Goal: Transaction & Acquisition: Subscribe to service/newsletter

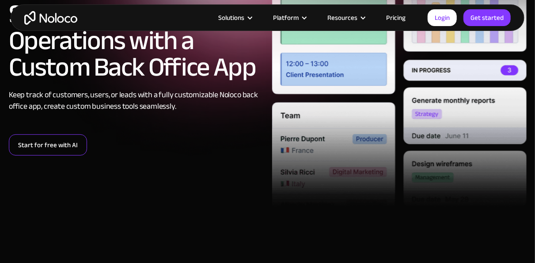
drag, startPoint x: 0, startPoint y: 0, endPoint x: 38, endPoint y: 146, distance: 151.0
click at [38, 146] on link "Start for free with AI" at bounding box center [48, 144] width 78 height 21
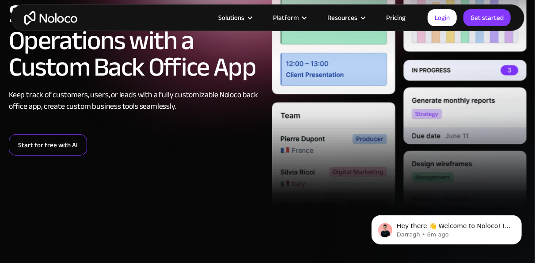
click at [31, 145] on link "Start for free with AI" at bounding box center [48, 144] width 78 height 21
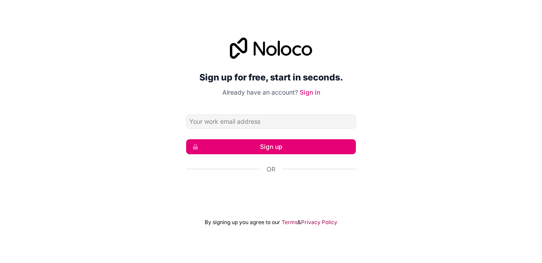
click at [207, 118] on input "Email address" at bounding box center [271, 121] width 170 height 14
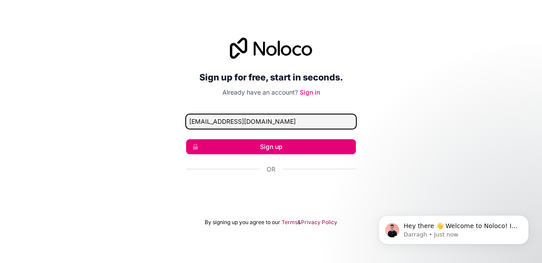
click at [257, 122] on input "msrour76@gmail.com" at bounding box center [271, 121] width 170 height 14
type input "m"
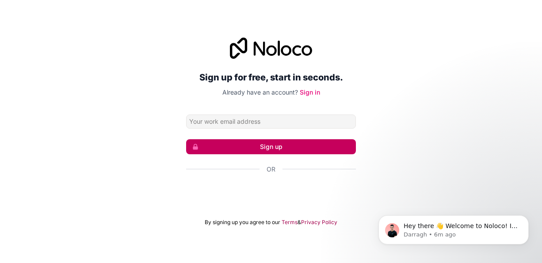
click at [272, 146] on button "Sign up" at bounding box center [271, 146] width 170 height 15
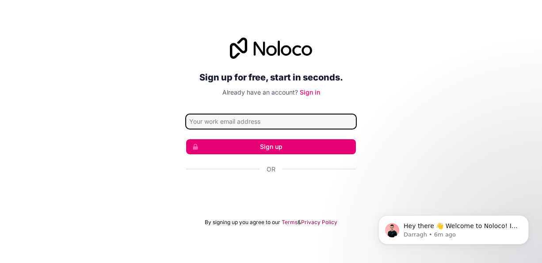
click at [194, 115] on input "Email address" at bounding box center [271, 121] width 170 height 14
type input "msrour76@gmail.com"
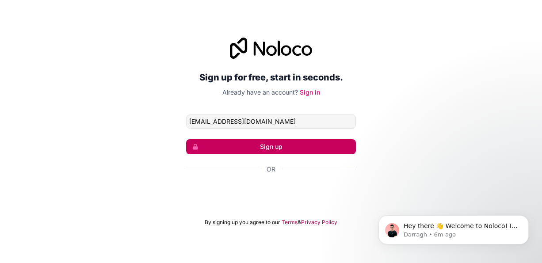
click at [267, 145] on button "Sign up" at bounding box center [271, 146] width 170 height 15
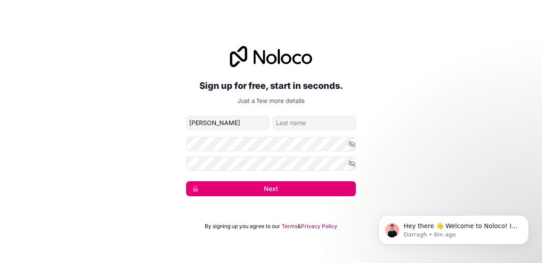
type input "Mohamed"
click at [294, 121] on input "family-name" at bounding box center [314, 123] width 83 height 14
type input "Srour"
click at [186, 181] on button "Next" at bounding box center [271, 188] width 170 height 15
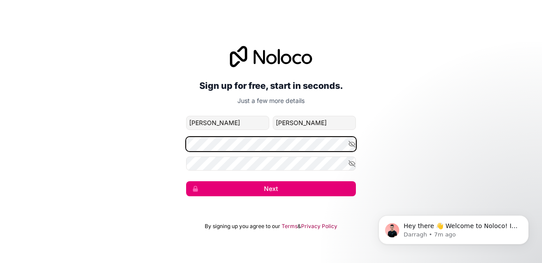
click at [186, 181] on button "Next" at bounding box center [271, 188] width 170 height 15
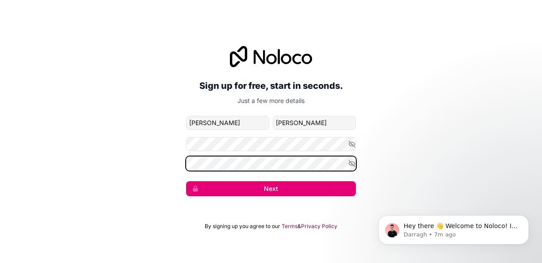
click at [186, 181] on button "Next" at bounding box center [271, 188] width 170 height 15
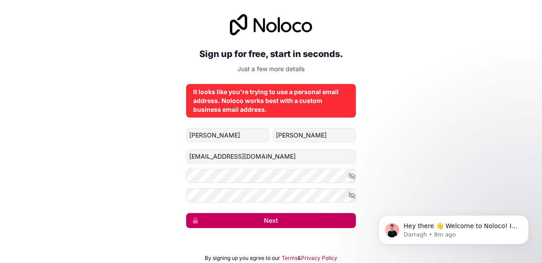
click at [266, 222] on button "Next" at bounding box center [271, 220] width 170 height 15
click at [275, 221] on button "Next" at bounding box center [271, 220] width 170 height 15
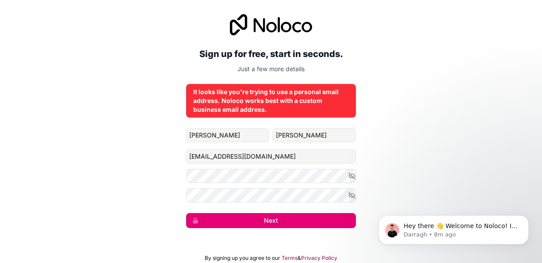
click at [426, 114] on div "Sign up for free, start in seconds. Just a few more details It looks like you'r…" at bounding box center [271, 121] width 542 height 239
click at [527, 218] on icon "Dismiss notification" at bounding box center [526, 217] width 5 height 5
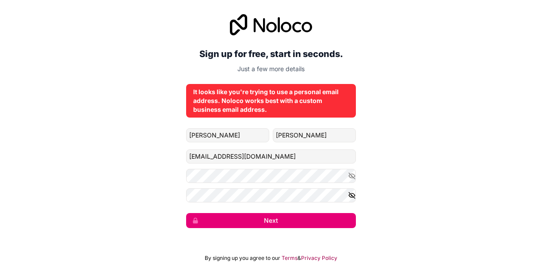
click at [352, 194] on icon "button" at bounding box center [352, 195] width 6 height 4
click at [354, 179] on icon "button" at bounding box center [352, 176] width 8 height 8
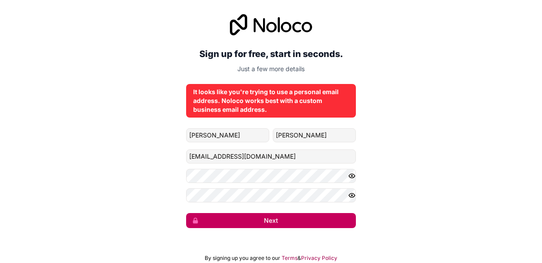
click at [302, 222] on button "Next" at bounding box center [271, 220] width 170 height 15
